Goal: Check status: Check status

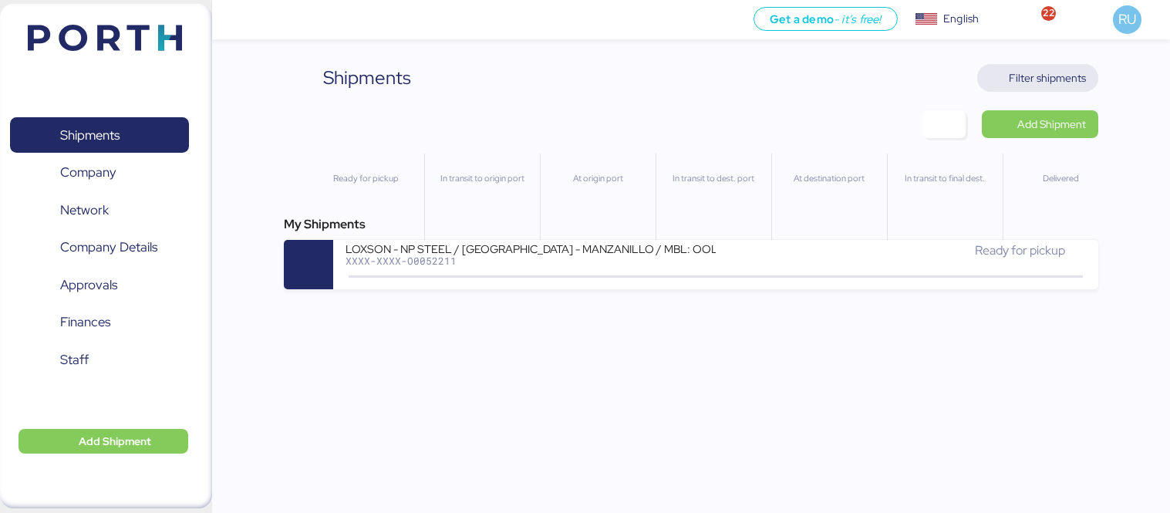
click at [1058, 73] on span "Filter shipments" at bounding box center [1047, 78] width 77 height 19
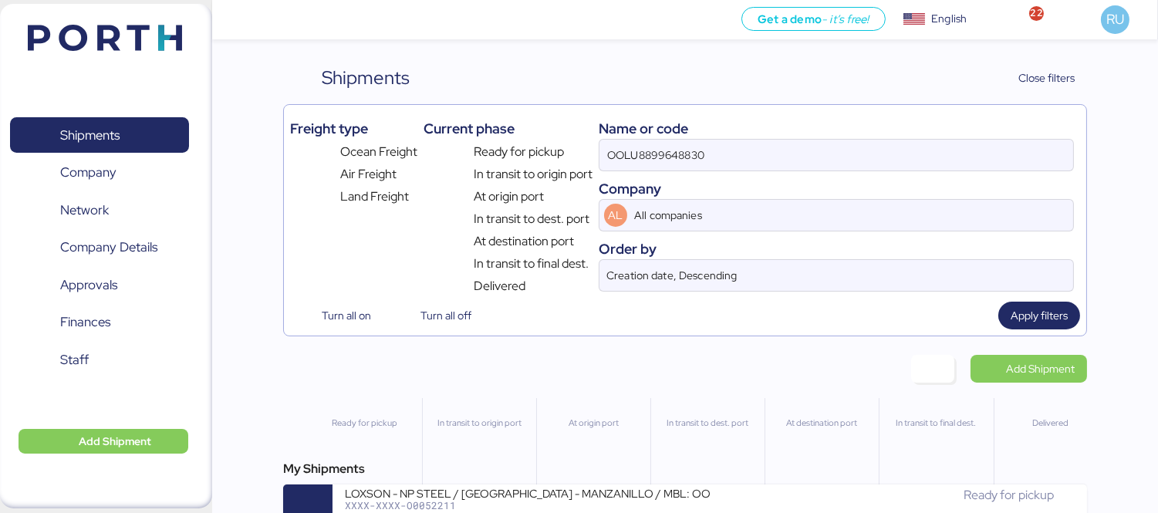
click at [825, 127] on div "Name or code" at bounding box center [836, 128] width 475 height 21
click at [835, 136] on div "Name or code" at bounding box center [836, 128] width 475 height 21
click at [841, 147] on input "OOLU8899648830" at bounding box center [836, 155] width 474 height 31
paste input "O0052115"
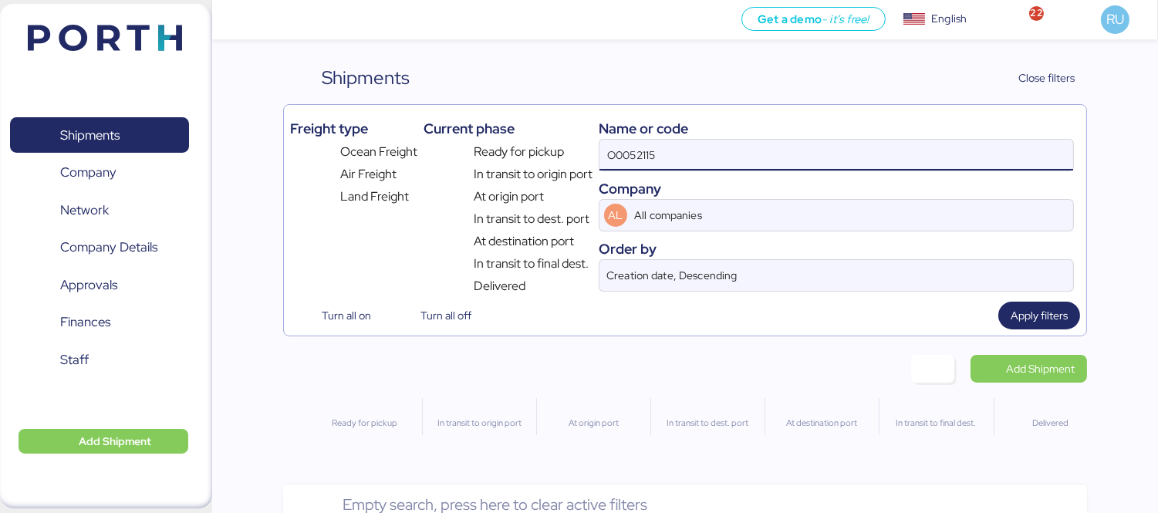
type input "O0052115"
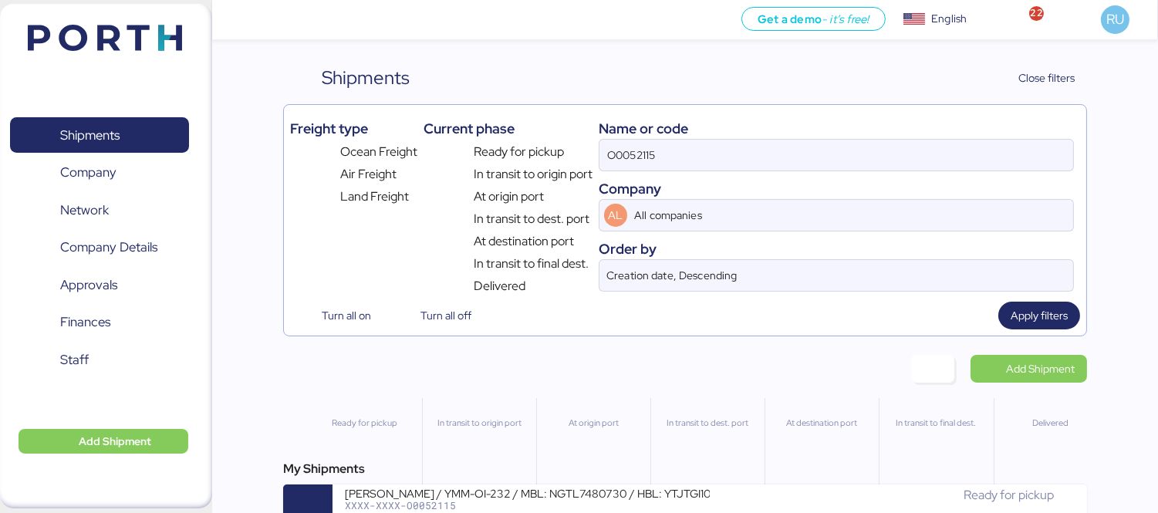
click at [666, 483] on div "My Shipments YAMATO - MURATA / YMM-OI-232 / MBL: NGTL7480730 / HBL: YTJTGI10013…" at bounding box center [685, 497] width 804 height 74
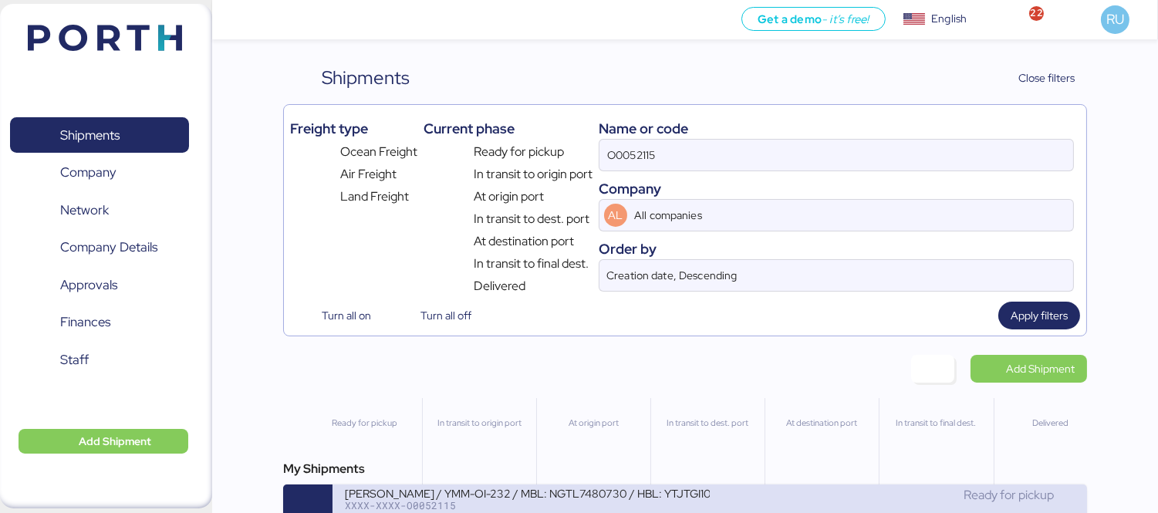
click at [676, 494] on div "[PERSON_NAME] / YMM-OI-232 / MBL: NGTL7480730 / HBL: YTJTGI100134 / LCL" at bounding box center [527, 492] width 365 height 13
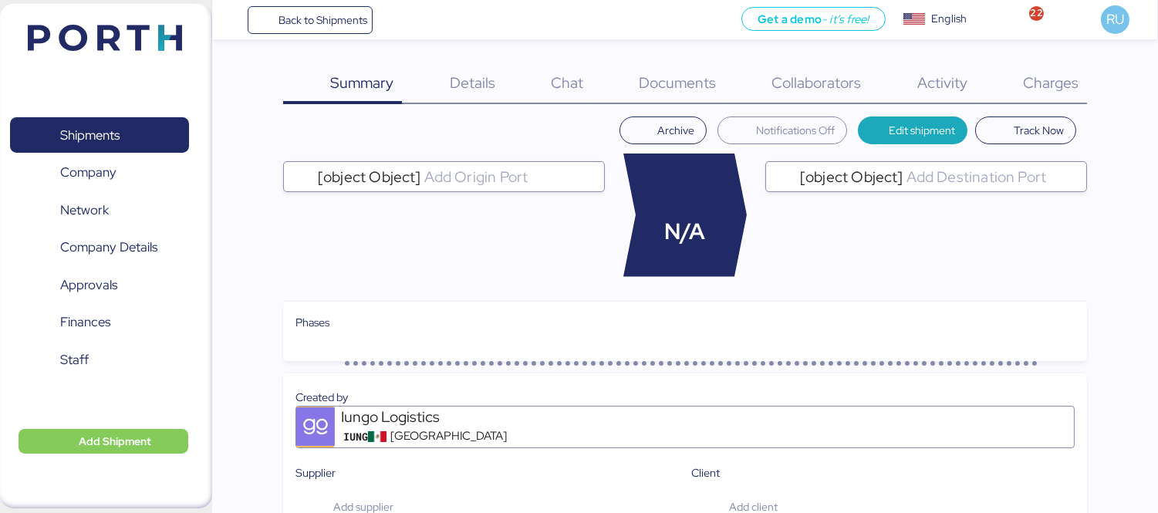
click at [684, 82] on span "Documents" at bounding box center [677, 83] width 77 height 20
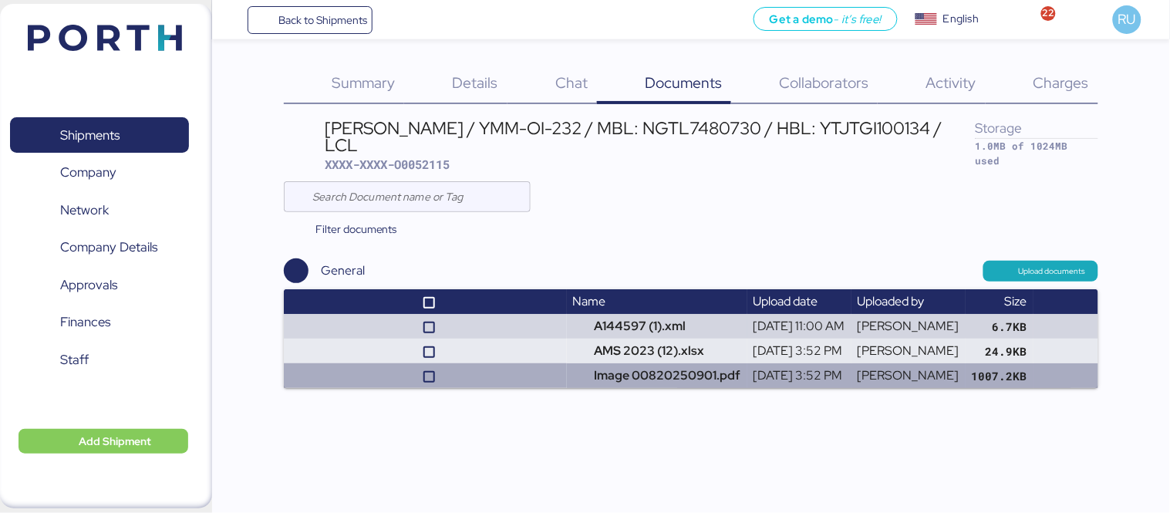
click at [541, 387] on td at bounding box center [425, 375] width 283 height 25
click at [567, 384] on td "Image 00820250901.pdf" at bounding box center [657, 375] width 181 height 25
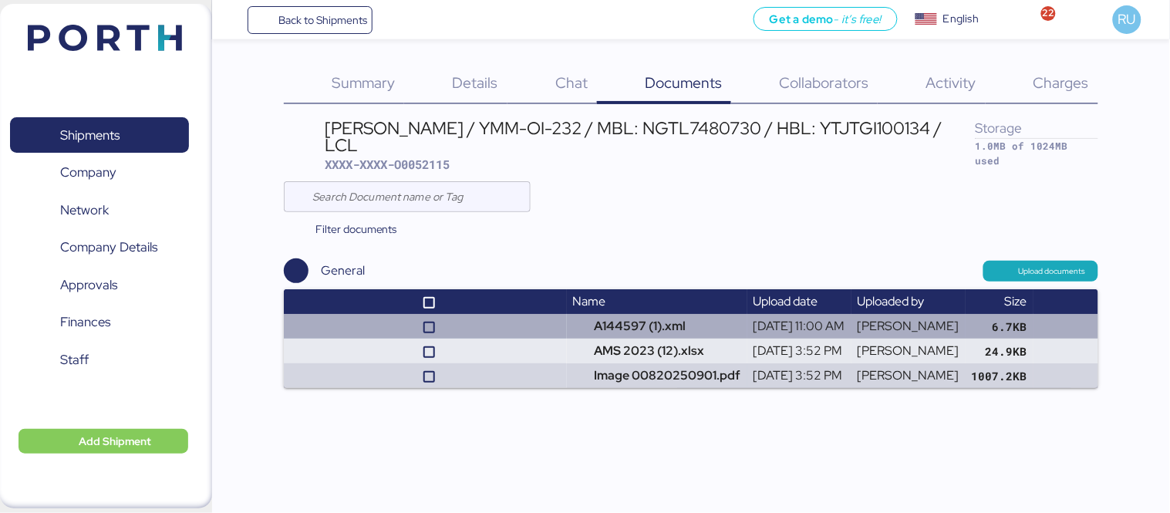
click at [491, 322] on td at bounding box center [425, 326] width 283 height 25
click at [489, 315] on td at bounding box center [425, 326] width 283 height 25
click at [572, 327] on td "A144597 (1).xml" at bounding box center [657, 326] width 181 height 25
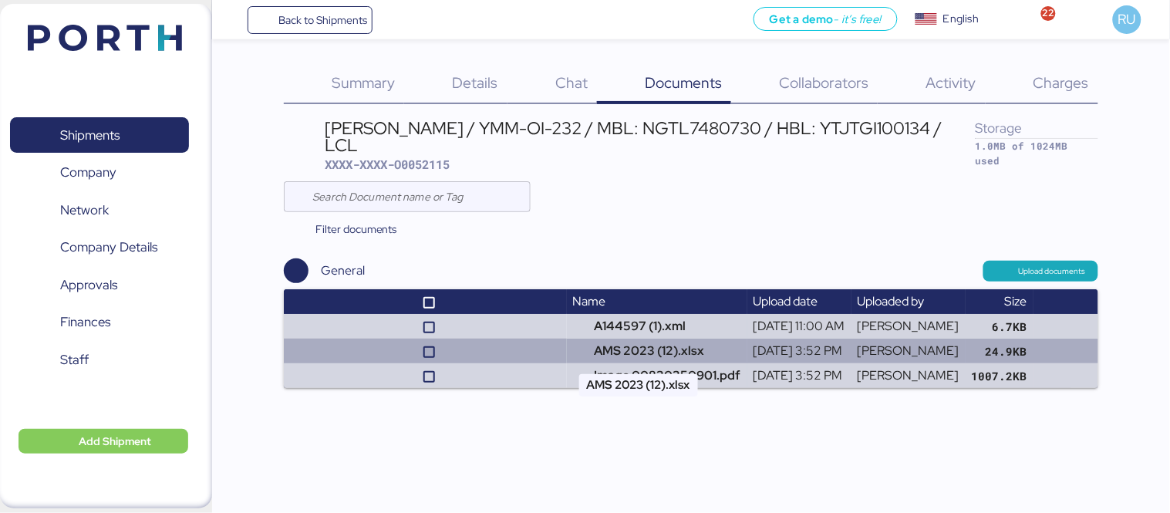
click at [590, 358] on td "AMS 2023 (12).xlsx" at bounding box center [657, 351] width 181 height 25
click at [603, 349] on td "AMS 2023 (12).xlsx" at bounding box center [657, 351] width 181 height 25
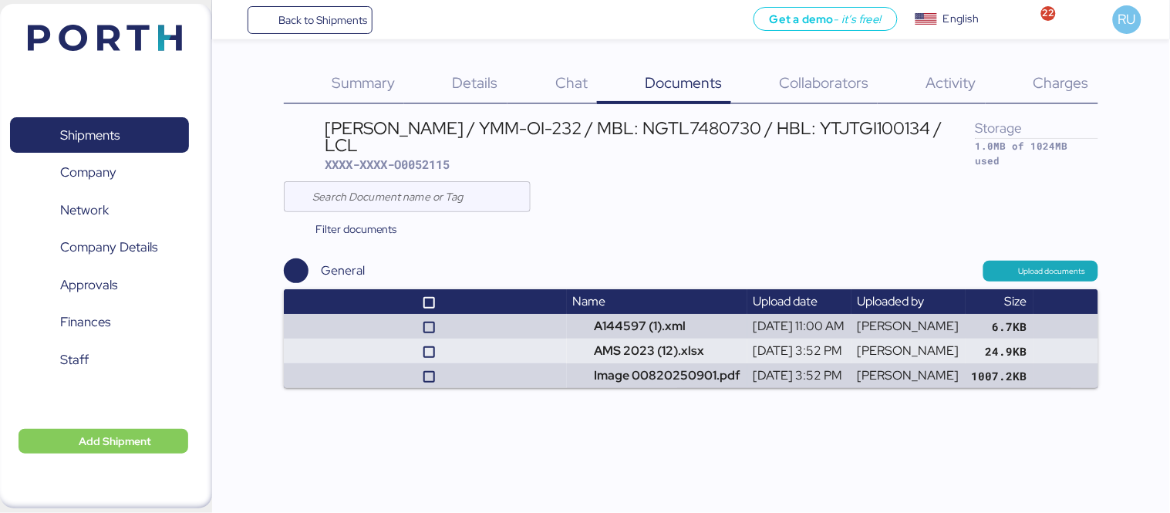
click at [155, 34] on img at bounding box center [105, 38] width 154 height 26
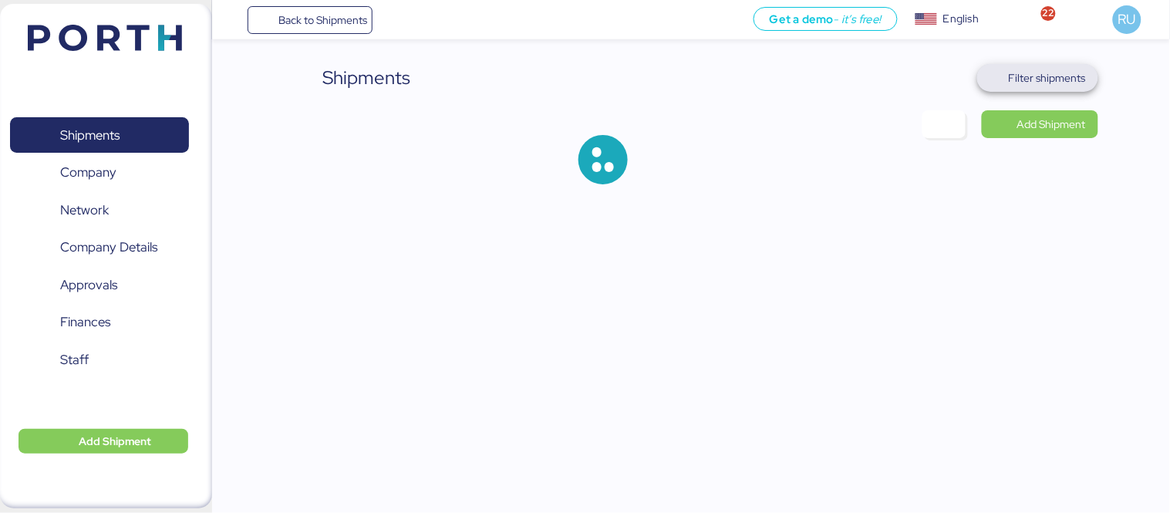
click at [1026, 85] on span "Filter shipments" at bounding box center [1047, 78] width 77 height 19
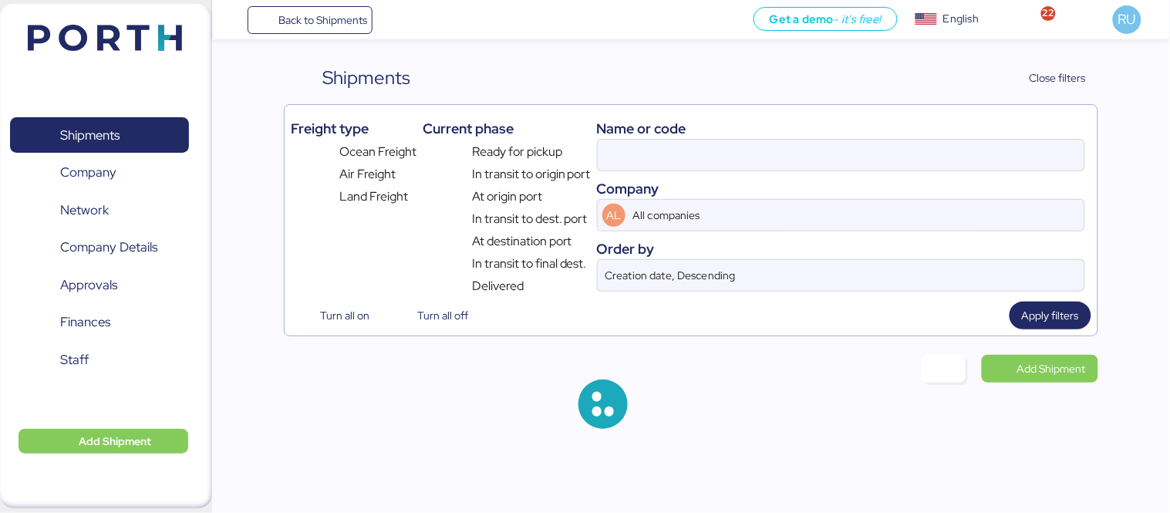
click at [707, 197] on div "Company" at bounding box center [841, 188] width 488 height 21
click at [696, 160] on input at bounding box center [841, 155] width 487 height 31
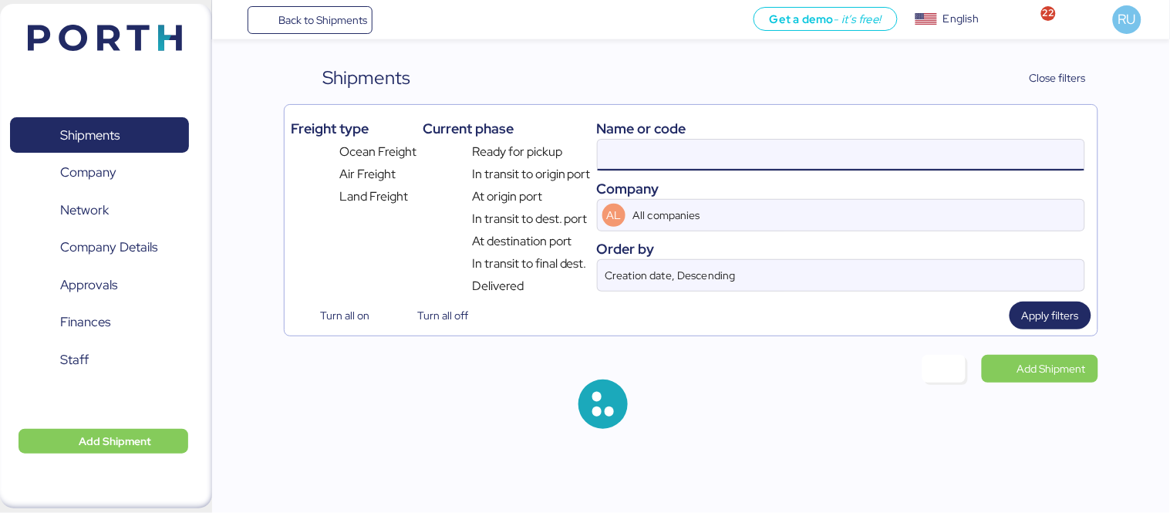
paste input "O0052115"
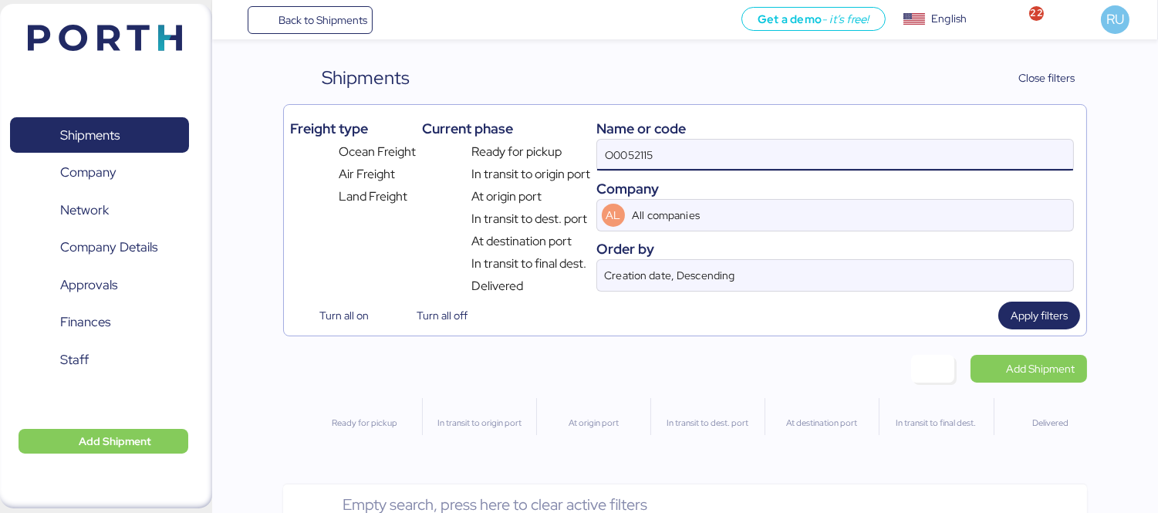
type input "O0052115"
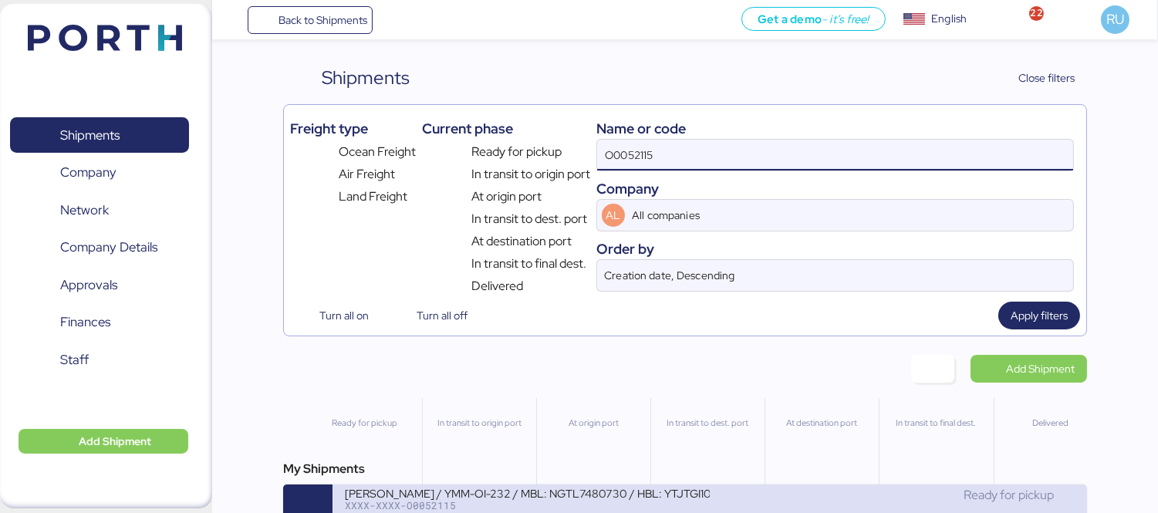
click at [765, 489] on div "[PERSON_NAME] / YMM-OI-232 / MBL: NGTL7480730 / HBL: YTJTGI100134 / LCL XXXX-XX…" at bounding box center [710, 508] width 755 height 49
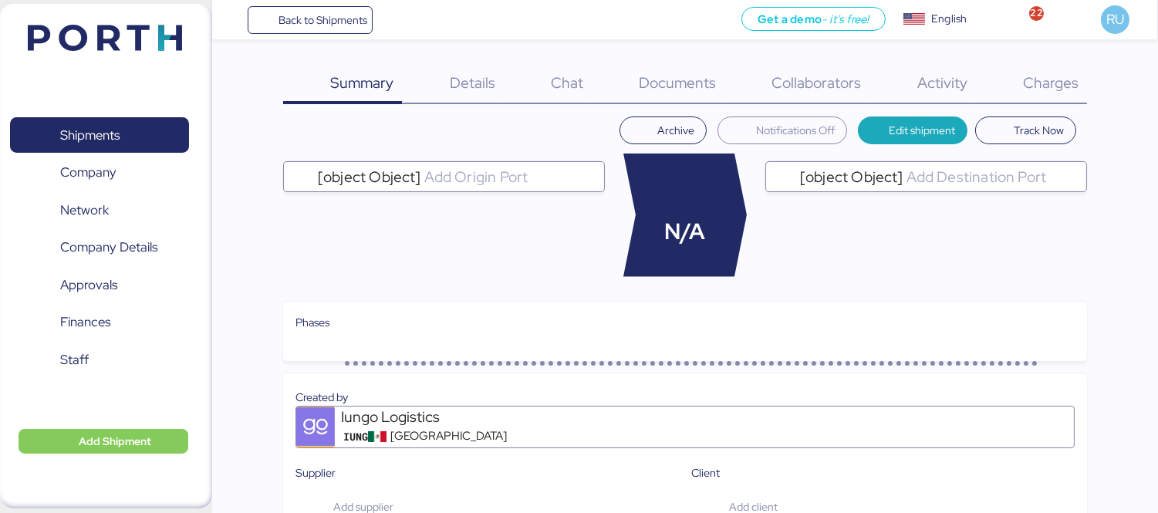
click at [1075, 73] on span "Charges" at bounding box center [1051, 83] width 56 height 20
